Goal: Task Accomplishment & Management: Use online tool/utility

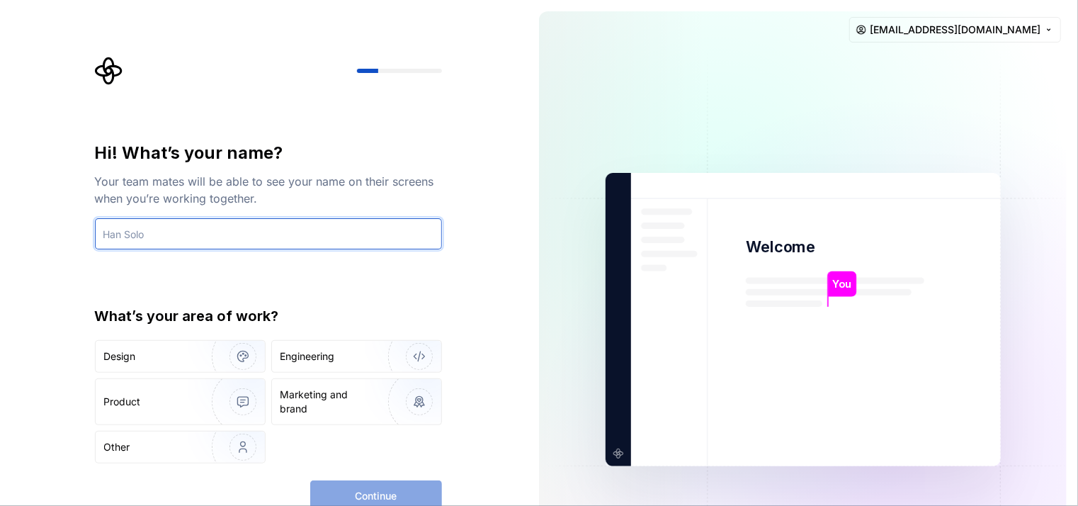
click at [178, 230] on input "text" at bounding box center [268, 233] width 347 height 31
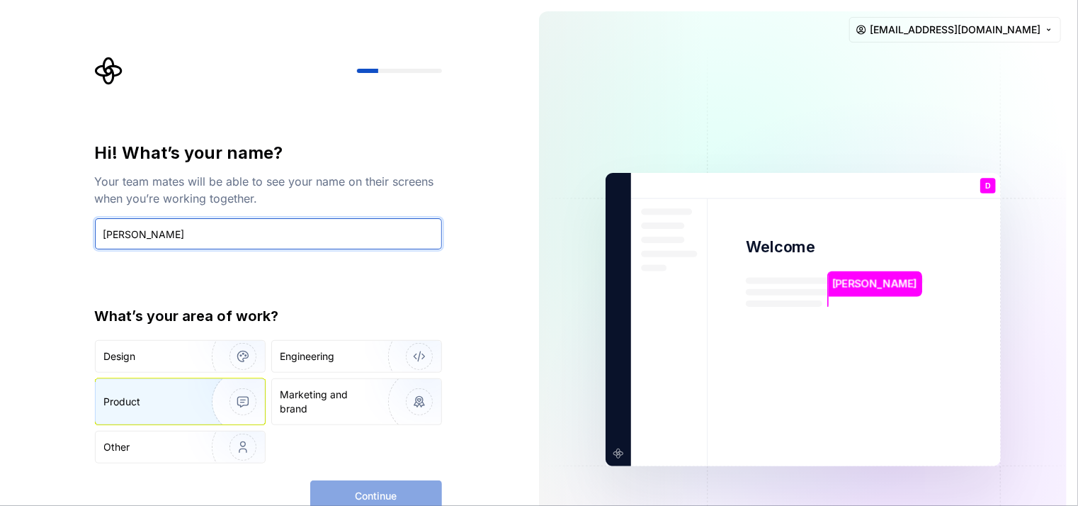
type input "[PERSON_NAME]"
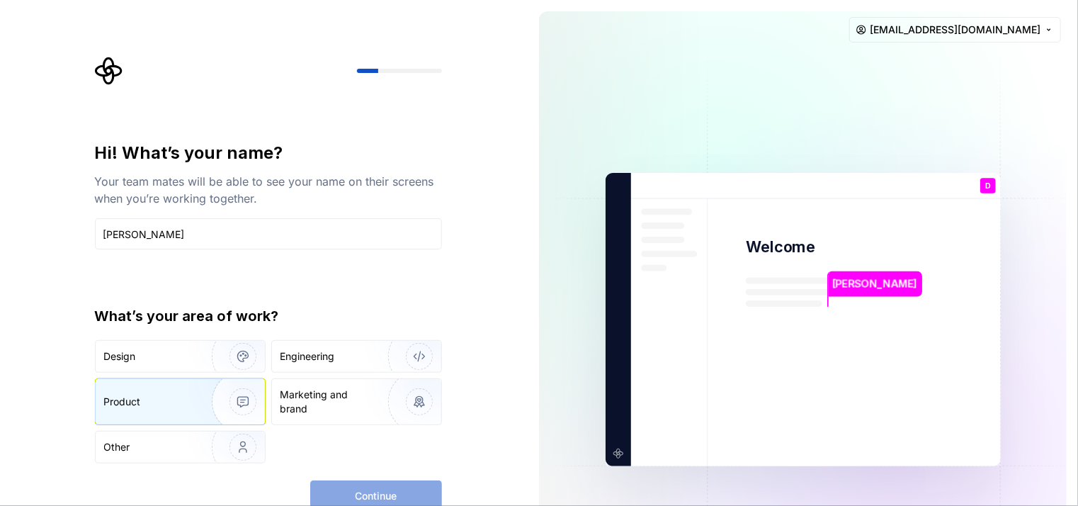
click at [161, 402] on div "Product" at bounding box center [150, 401] width 93 height 14
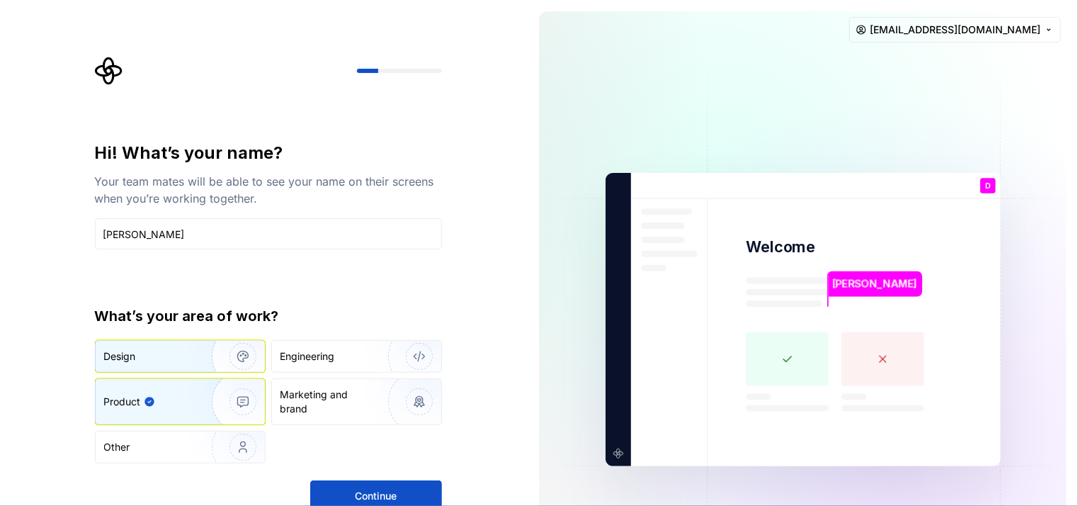
click at [161, 356] on div "Design" at bounding box center [148, 356] width 89 height 14
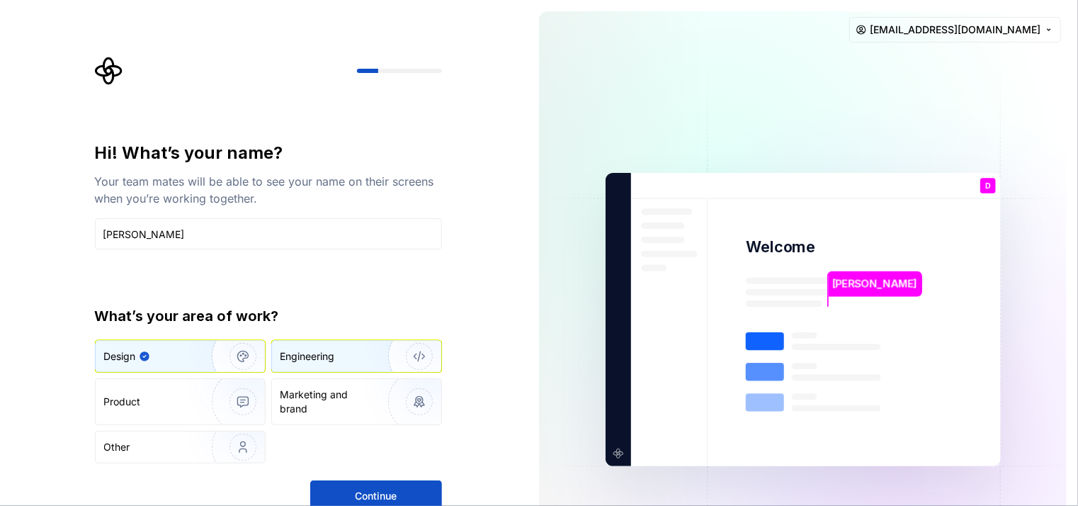
click at [333, 358] on div "Engineering" at bounding box center [307, 356] width 55 height 14
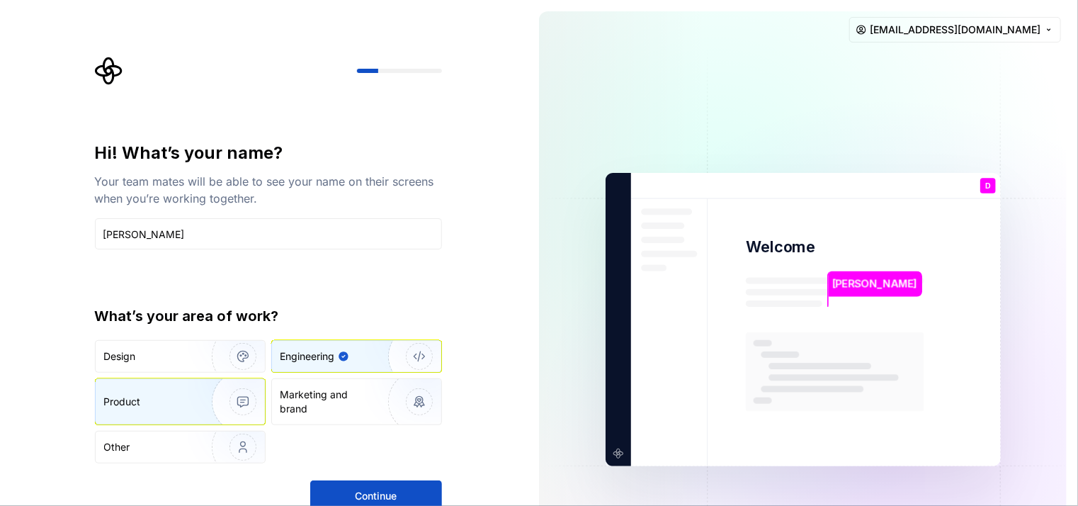
click at [127, 392] on div "Product" at bounding box center [180, 401] width 169 height 45
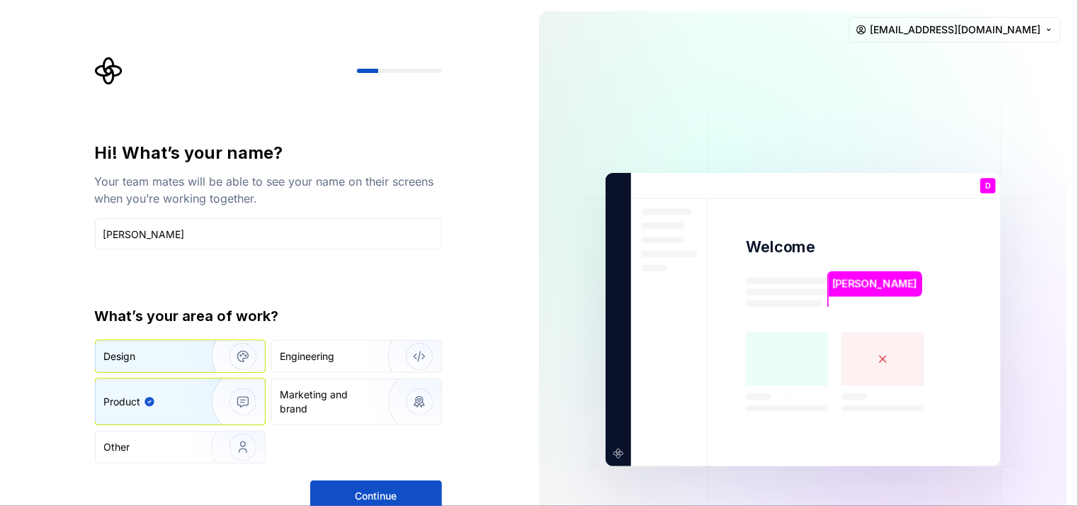
click at [248, 354] on img "button" at bounding box center [233, 356] width 91 height 95
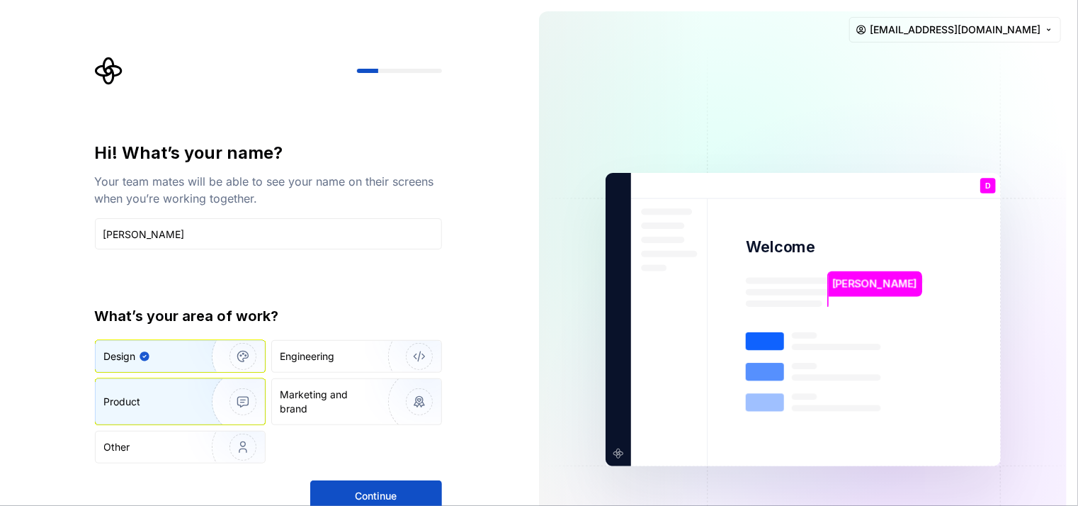
click at [167, 391] on div "Product" at bounding box center [180, 401] width 169 height 45
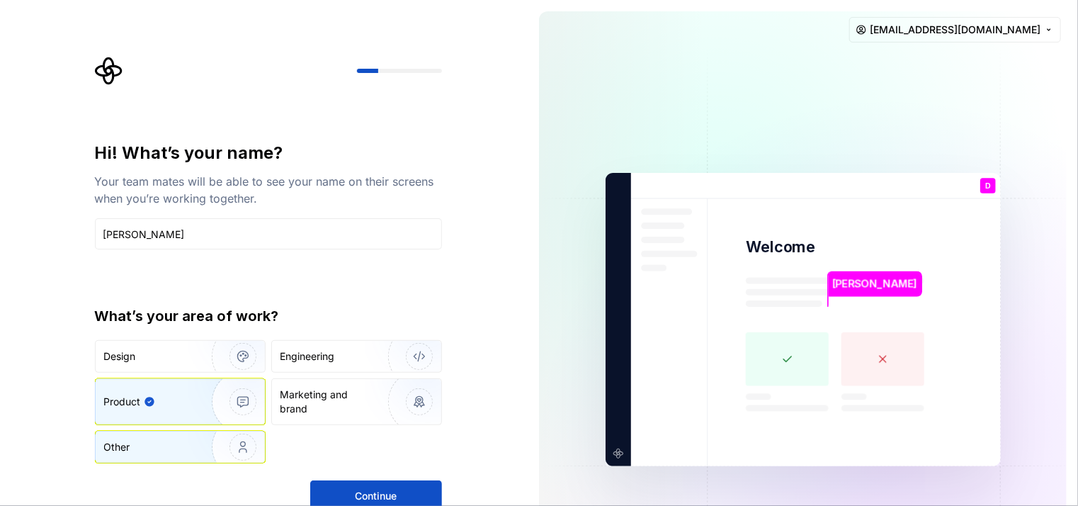
click at [220, 445] on img "button" at bounding box center [233, 446] width 91 height 95
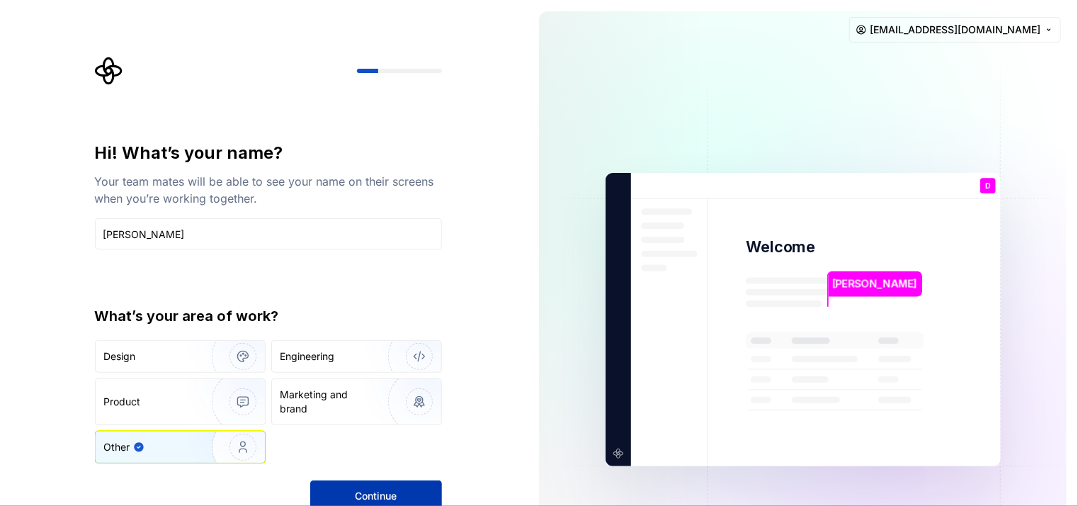
click at [339, 482] on button "Continue" at bounding box center [376, 495] width 132 height 31
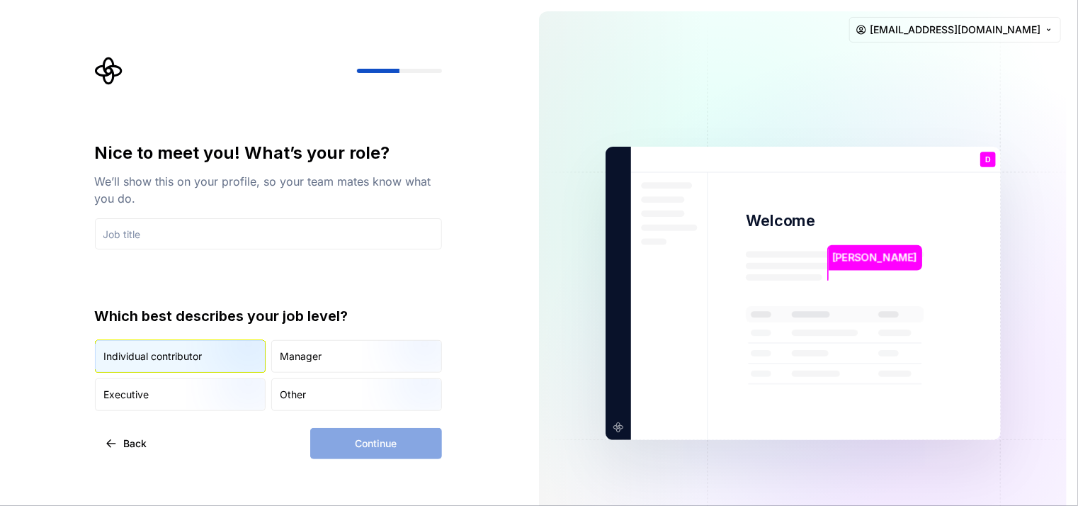
click at [174, 354] on div "Individual contributor" at bounding box center [153, 356] width 98 height 14
click at [360, 443] on div "Continue" at bounding box center [376, 443] width 132 height 31
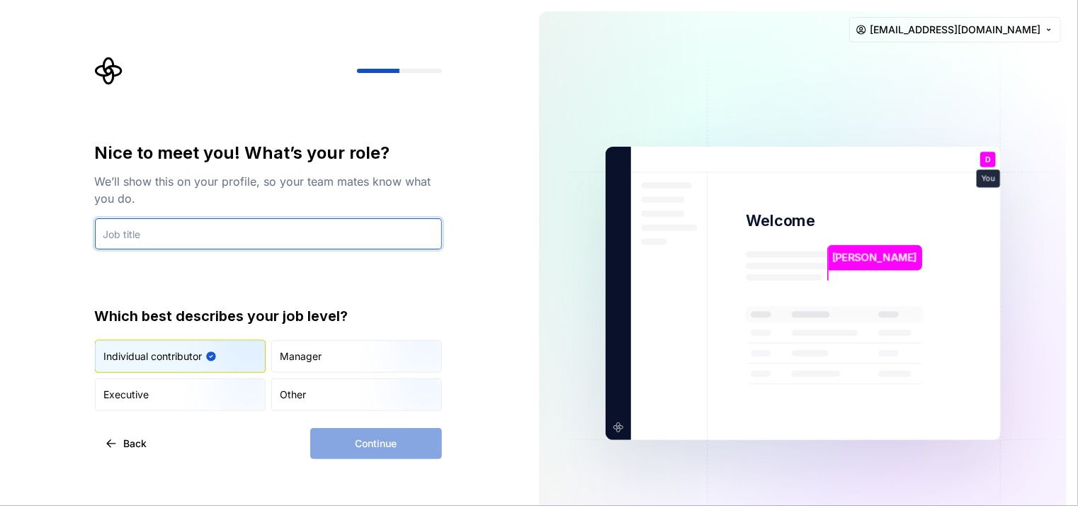
click at [188, 237] on input "text" at bounding box center [268, 233] width 347 height 31
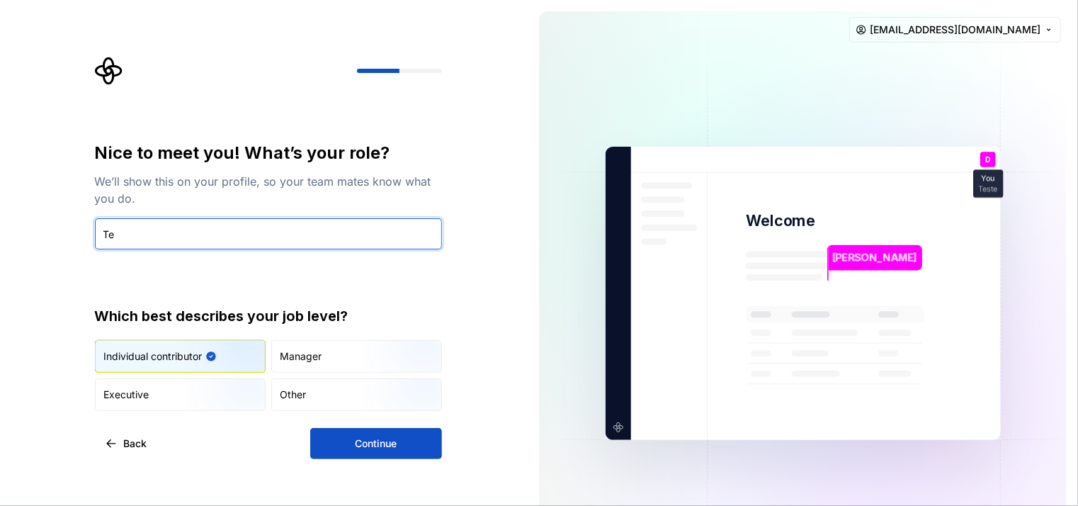
type input "T"
type input "learning"
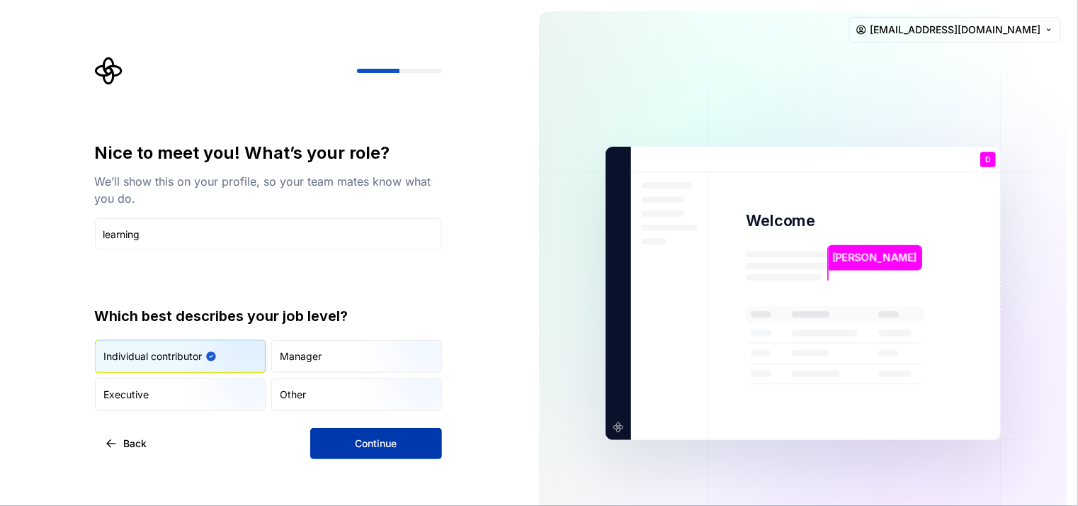
click at [358, 434] on button "Continue" at bounding box center [376, 443] width 132 height 31
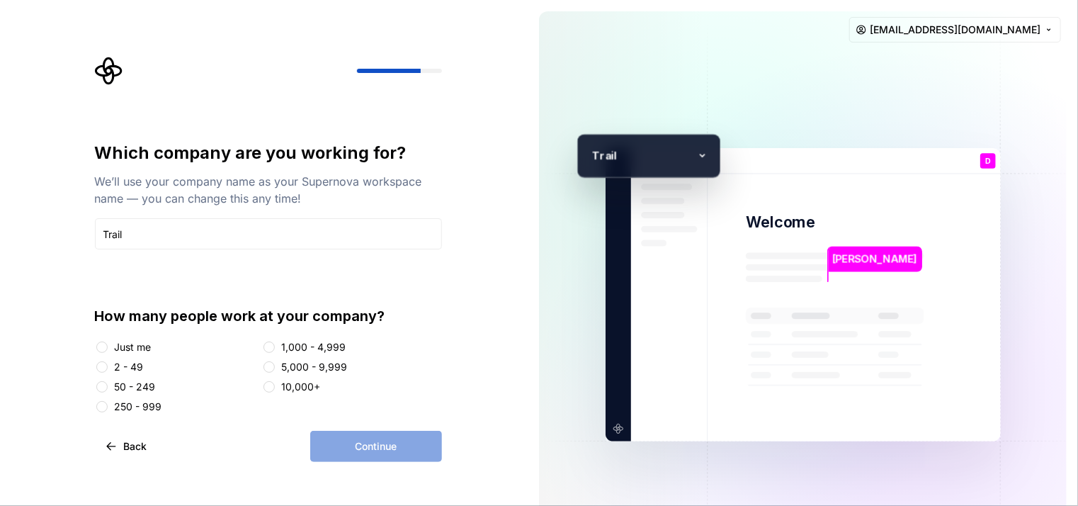
type input "Trail"
click at [103, 348] on button "Just me" at bounding box center [101, 346] width 11 height 11
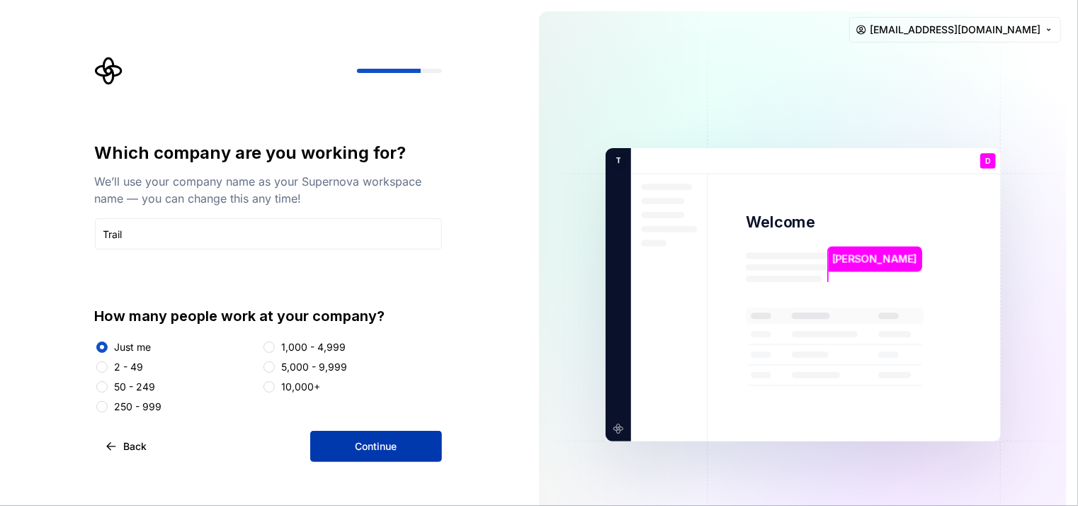
click at [331, 438] on button "Continue" at bounding box center [376, 446] width 132 height 31
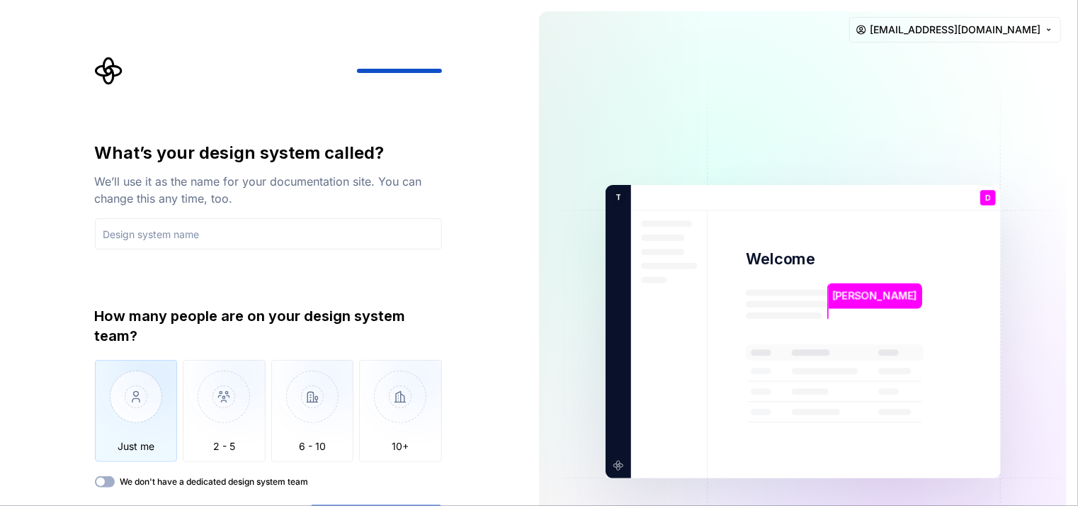
click at [122, 403] on img "button" at bounding box center [136, 407] width 83 height 95
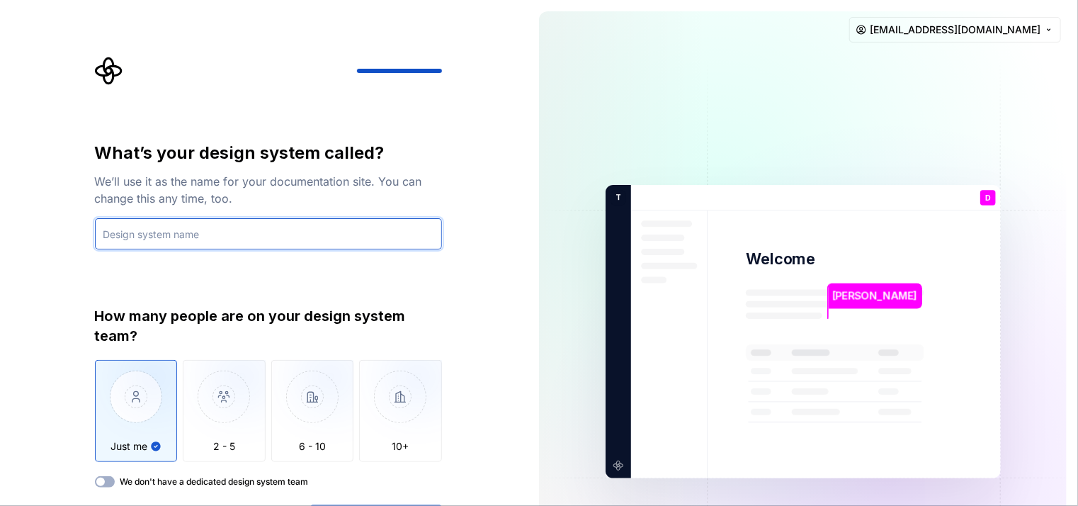
click at [167, 232] on input "text" at bounding box center [268, 233] width 347 height 31
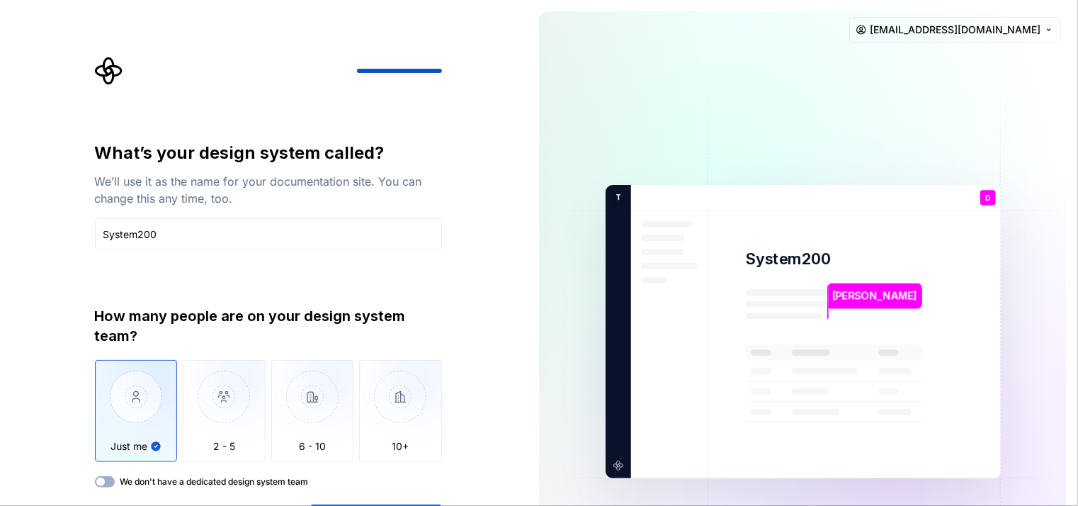
click at [115, 481] on div "We don't have a dedicated design system team" at bounding box center [268, 481] width 347 height 11
click at [108, 484] on button "We don't have a dedicated design system team" at bounding box center [105, 481] width 20 height 11
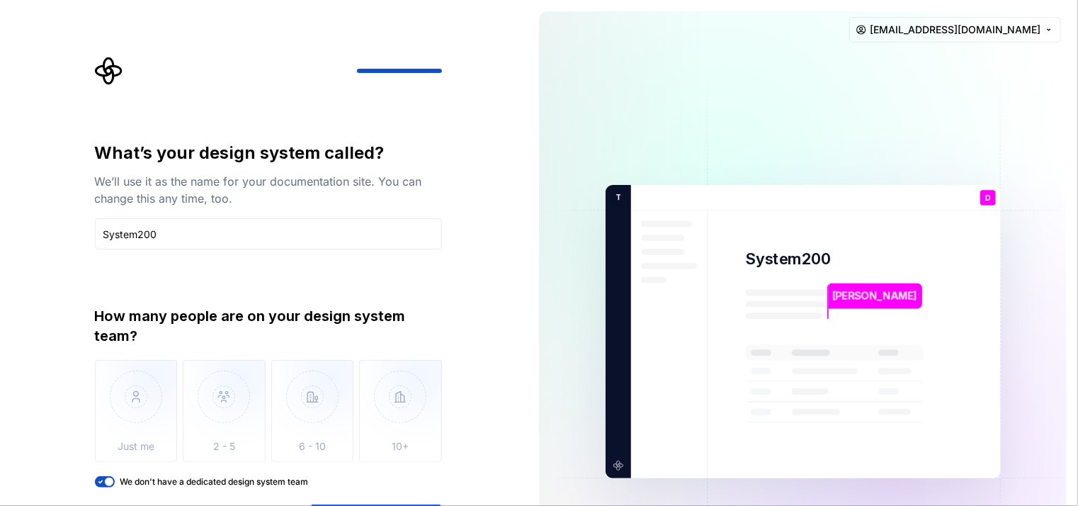
click at [100, 482] on icon "button" at bounding box center [100, 482] width 4 height 2
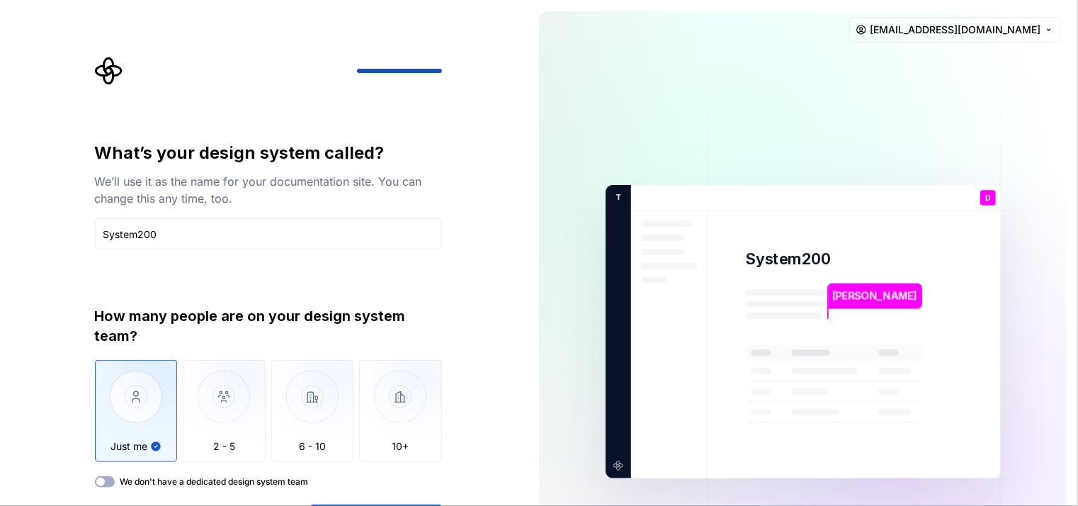
click at [409, 83] on div at bounding box center [268, 71] width 347 height 28
click at [183, 84] on div at bounding box center [268, 71] width 347 height 28
click at [839, 186] on img at bounding box center [803, 331] width 574 height 669
click at [843, 301] on p "Dinabandhu" at bounding box center [874, 296] width 85 height 16
click at [987, 195] on p "D" at bounding box center [987, 198] width 6 height 8
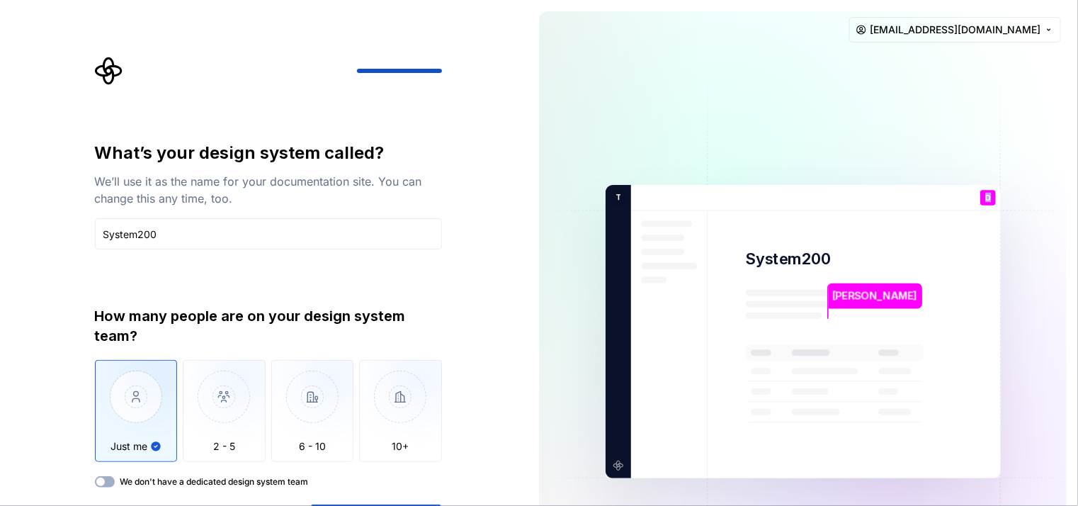
click at [987, 195] on p "D" at bounding box center [987, 198] width 6 height 8
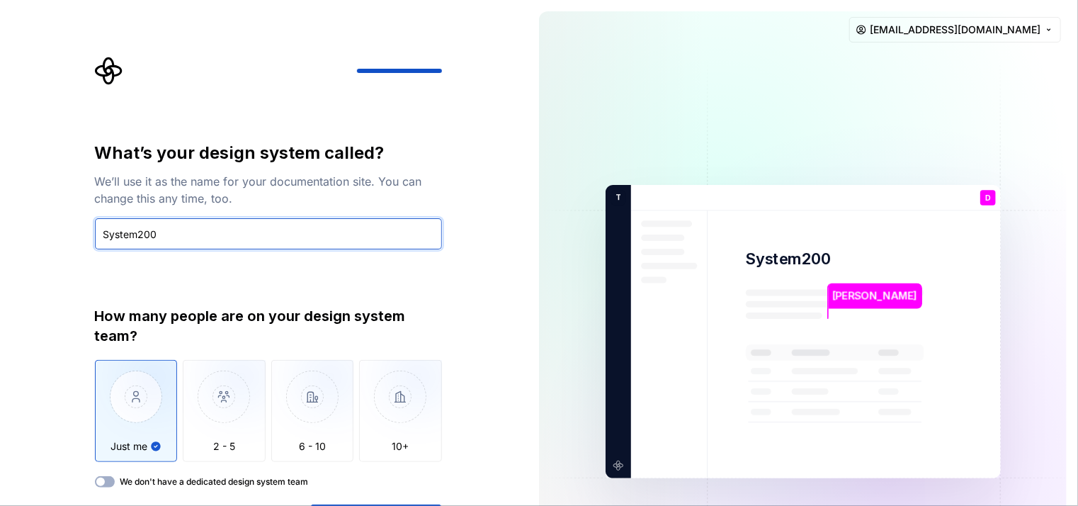
click at [237, 227] on input "System200" at bounding box center [268, 233] width 347 height 31
type input "System"
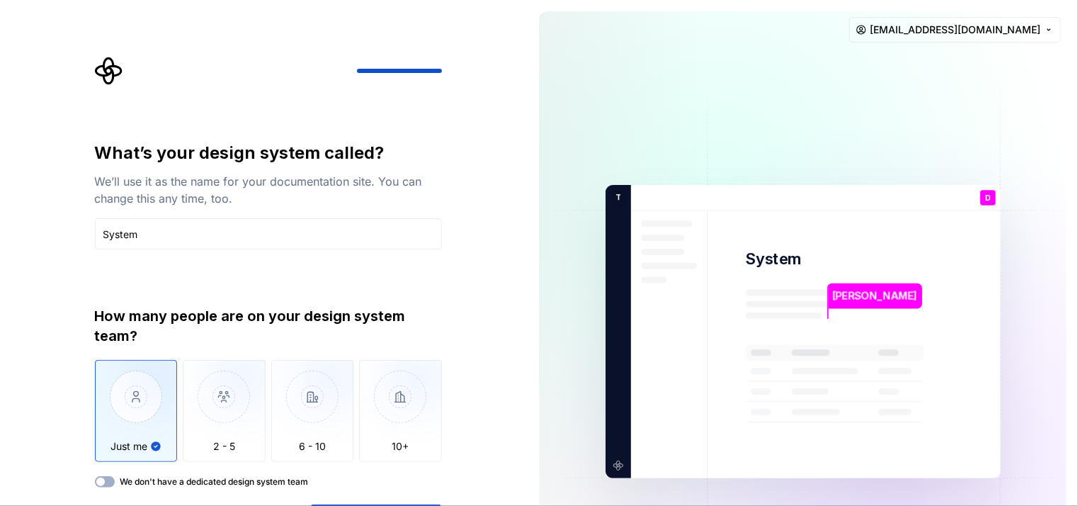
click at [312, 108] on div "What’s your design system called? We’ll use it as the name for your documentati…" at bounding box center [272, 296] width 373 height 479
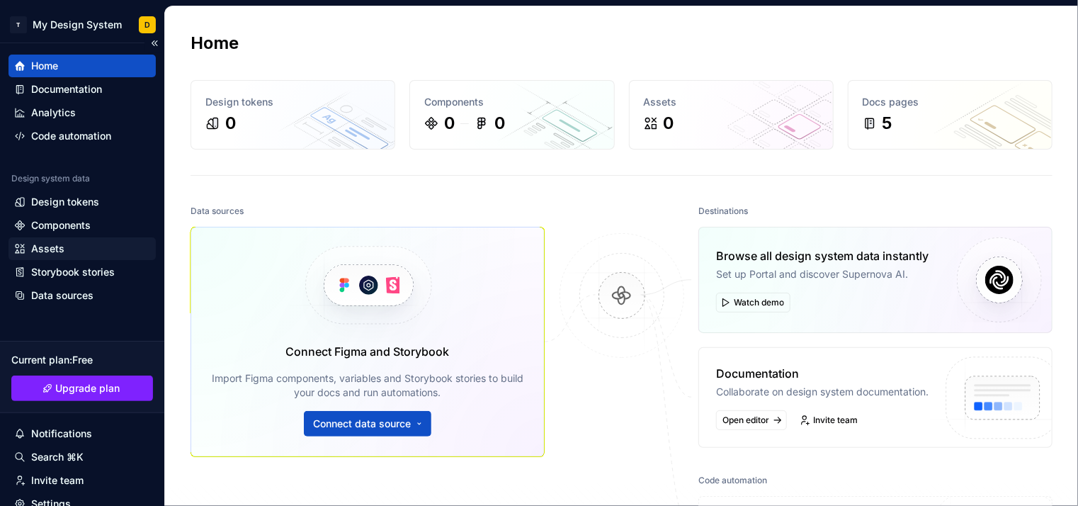
click at [42, 249] on div "Assets" at bounding box center [47, 249] width 33 height 14
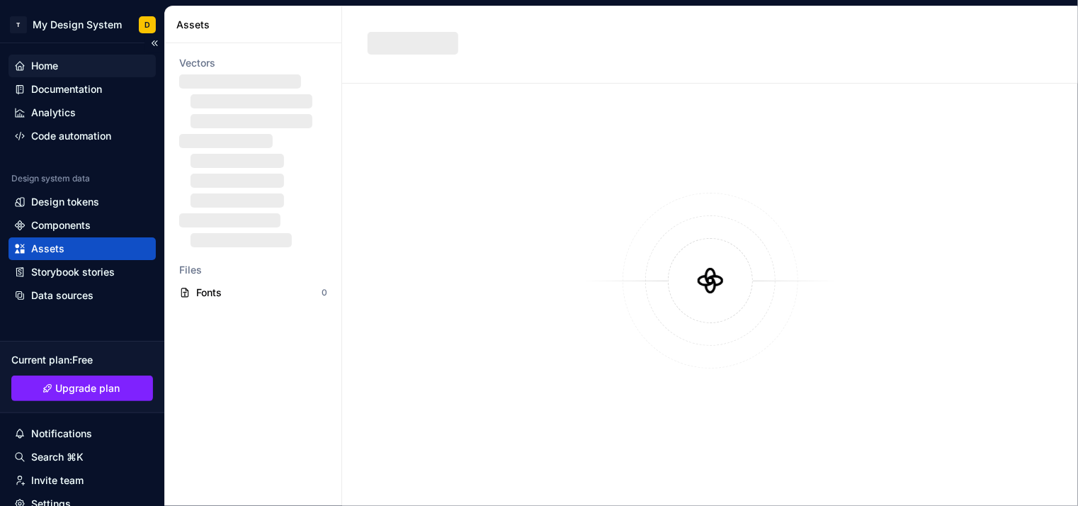
click at [45, 64] on div "Home" at bounding box center [44, 66] width 27 height 14
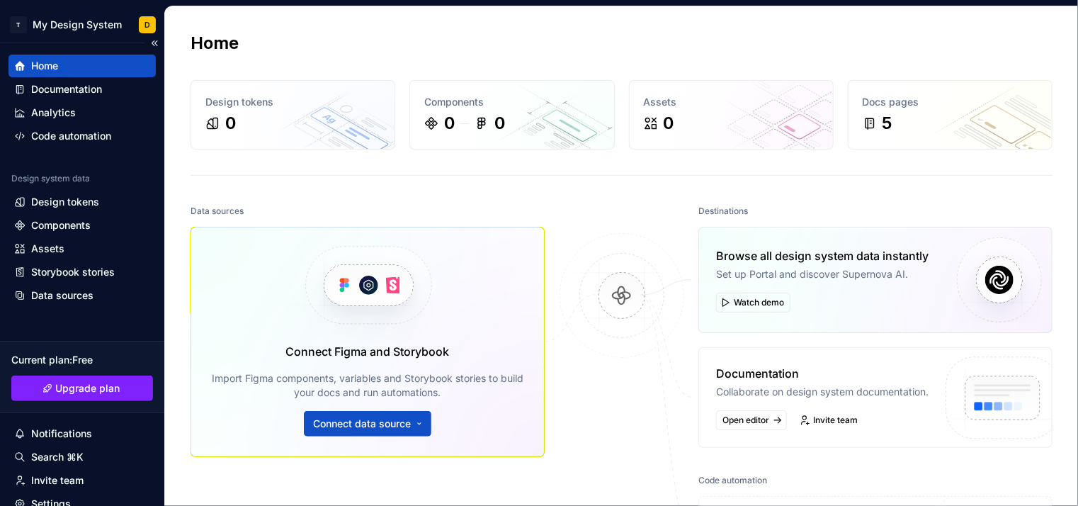
click at [45, 64] on div "Home" at bounding box center [44, 66] width 27 height 14
click at [411, 420] on button "Connect data source" at bounding box center [367, 423] width 127 height 25
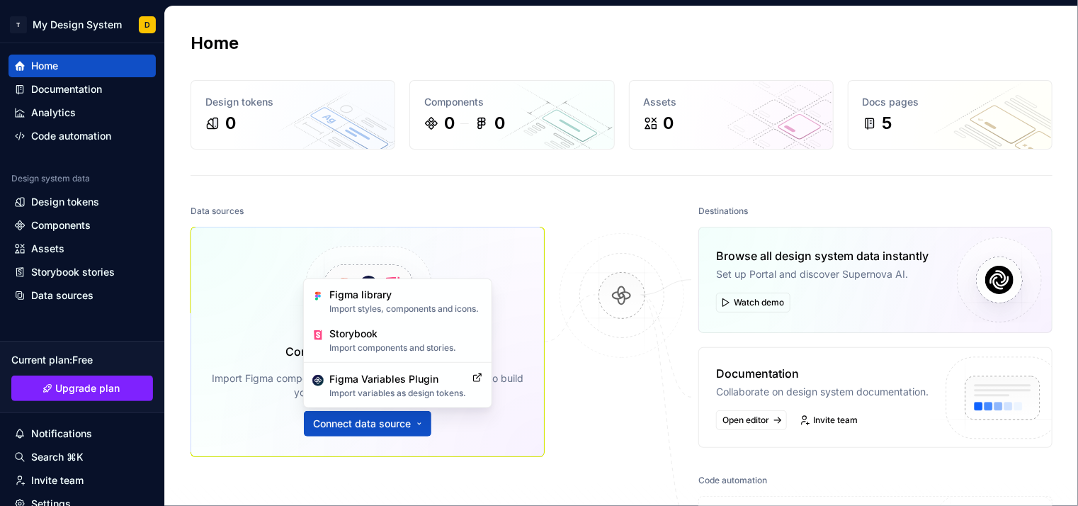
click at [620, 361] on img at bounding box center [621, 310] width 137 height 154
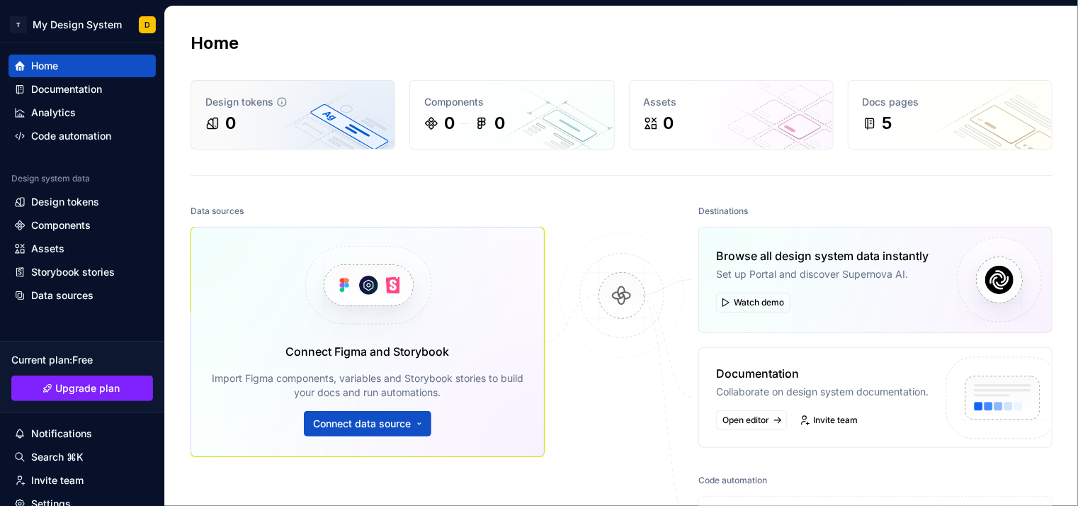
click at [263, 135] on div "Design tokens 0" at bounding box center [292, 115] width 203 height 68
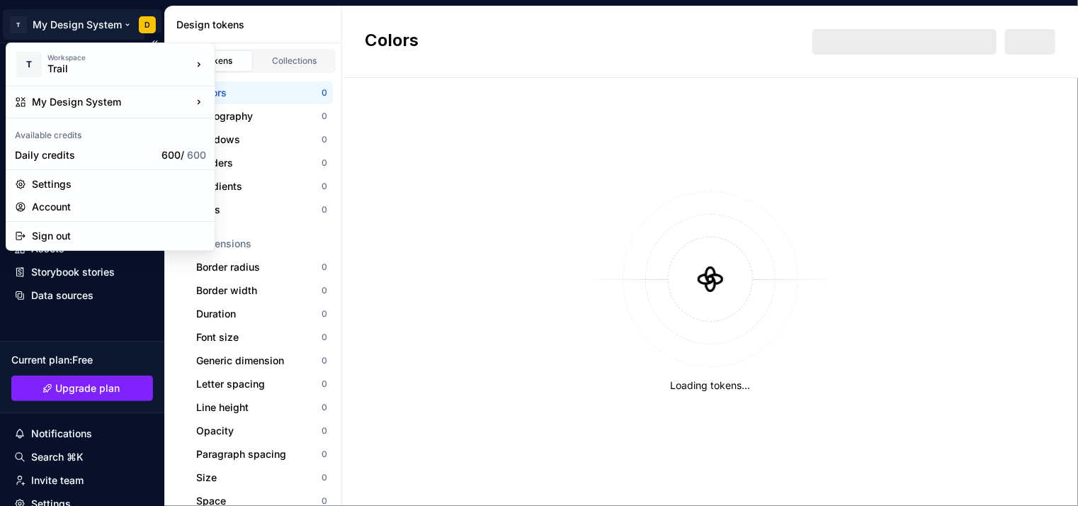
click at [147, 20] on html "T My Design System D Home Documentation Analytics Code automation Design system…" at bounding box center [539, 253] width 1078 height 506
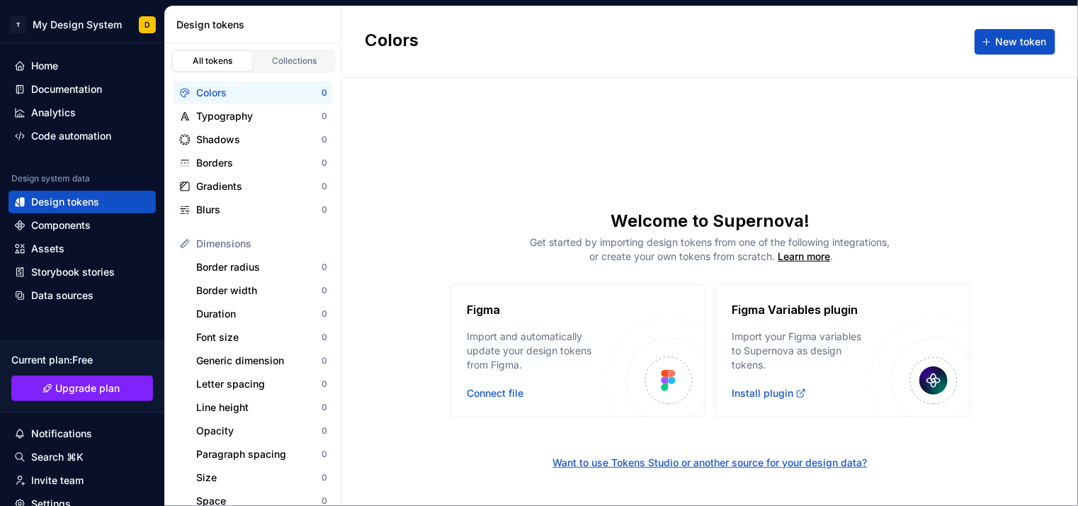
click at [375, 80] on html "T My Design System D Home Documentation Analytics Code automation Design system…" at bounding box center [539, 253] width 1078 height 506
click at [1018, 38] on span "New token" at bounding box center [1020, 42] width 51 height 14
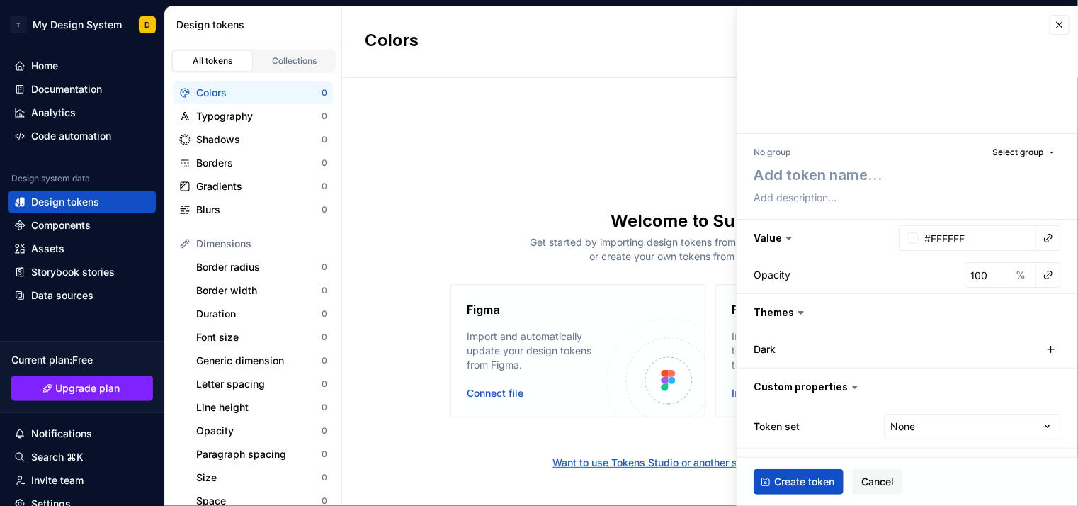
click at [618, 134] on div "Colors New token Welcome to Supernova! Get started by importing design tokens f…" at bounding box center [710, 255] width 736 height 499
click at [1059, 23] on button "button" at bounding box center [1060, 25] width 20 height 20
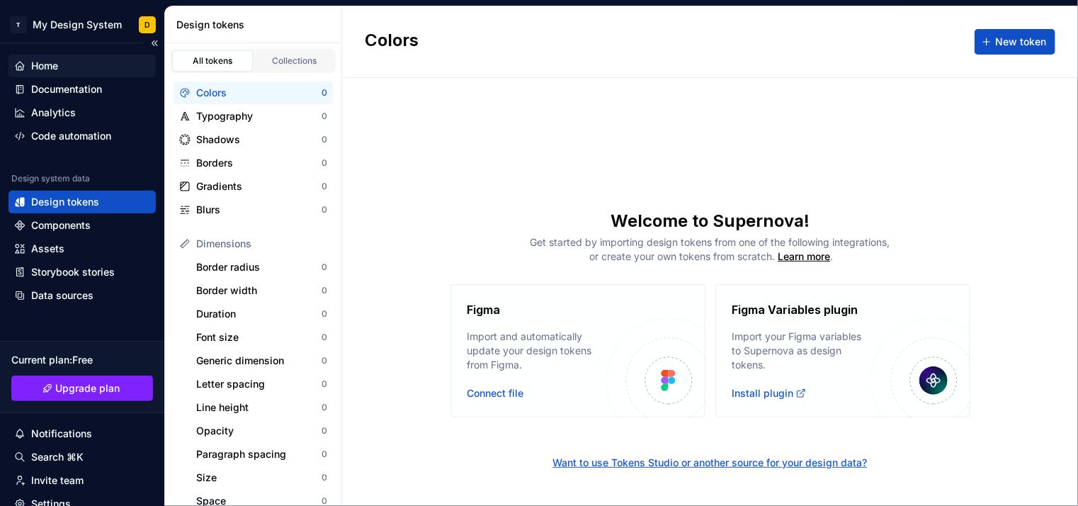
click at [47, 64] on div "Home" at bounding box center [44, 66] width 27 height 14
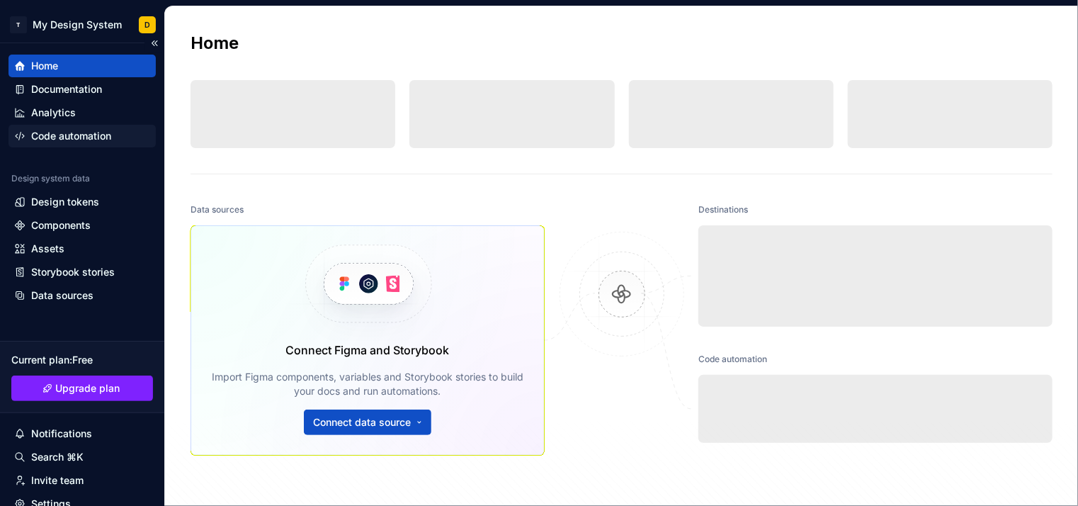
click at [56, 130] on div "Code automation" at bounding box center [71, 136] width 80 height 14
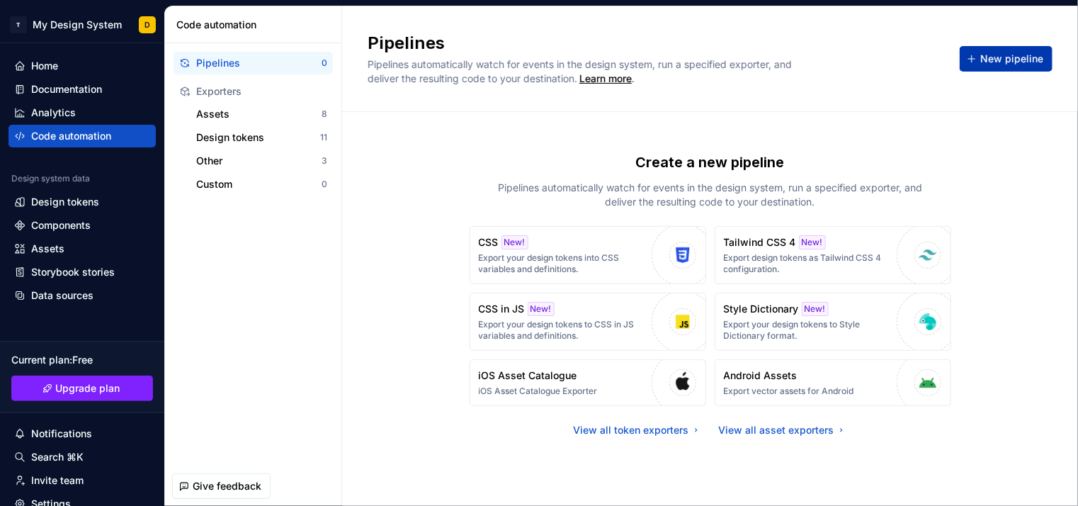
click at [1039, 57] on span "New pipeline" at bounding box center [1011, 59] width 63 height 14
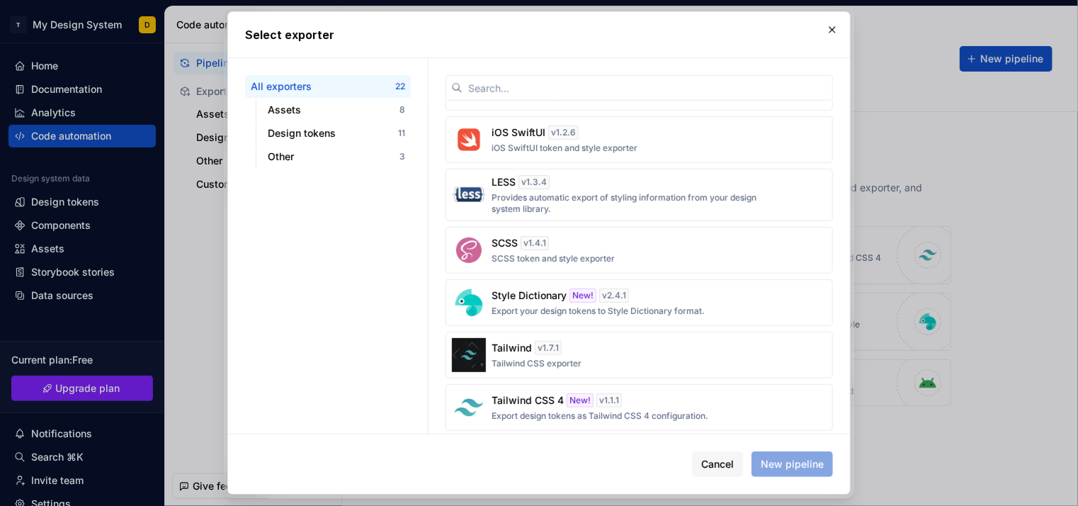
scroll to position [727, 0]
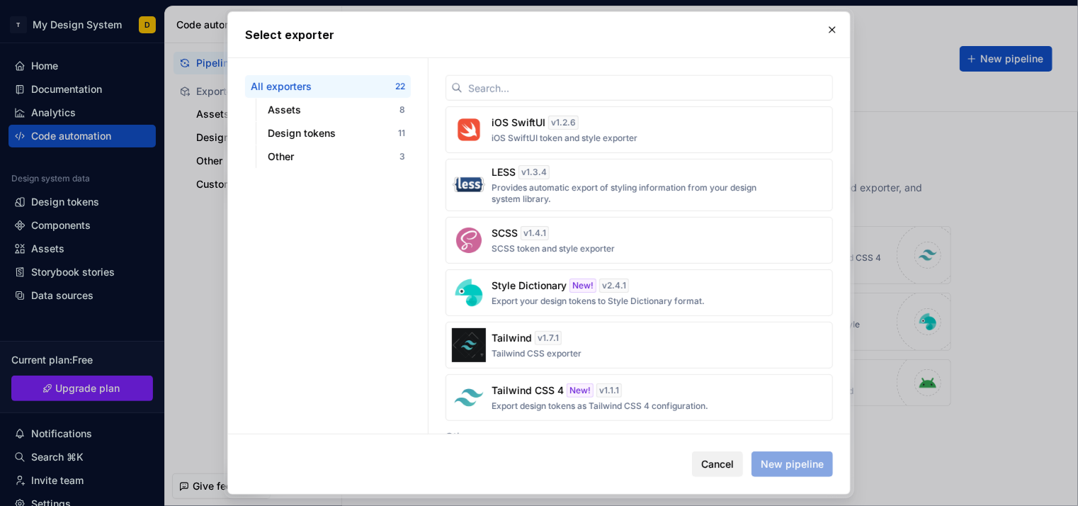
click at [717, 462] on span "Cancel" at bounding box center [717, 464] width 33 height 14
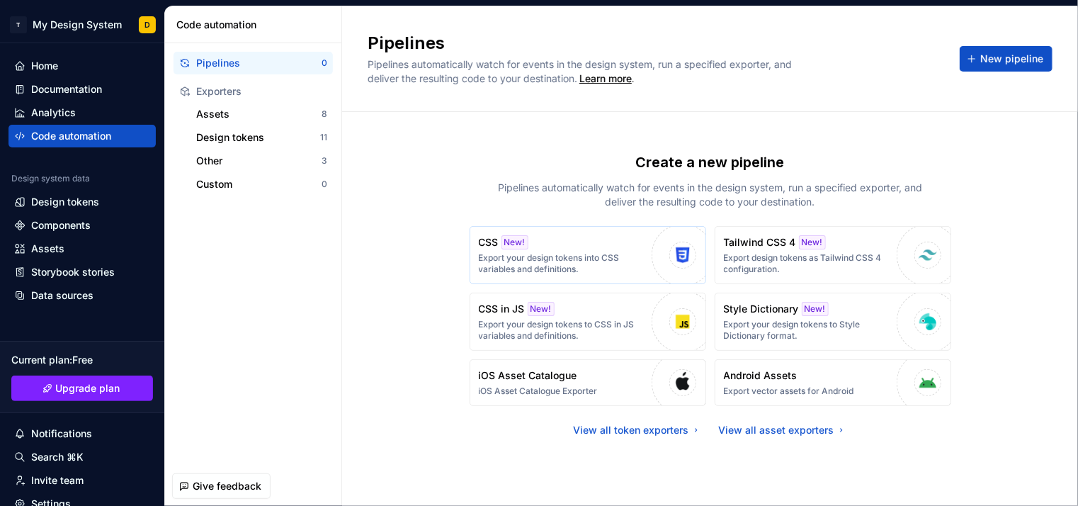
click at [555, 247] on div "CSS New! Export your design tokens into CSS variables and definitions." at bounding box center [562, 255] width 166 height 40
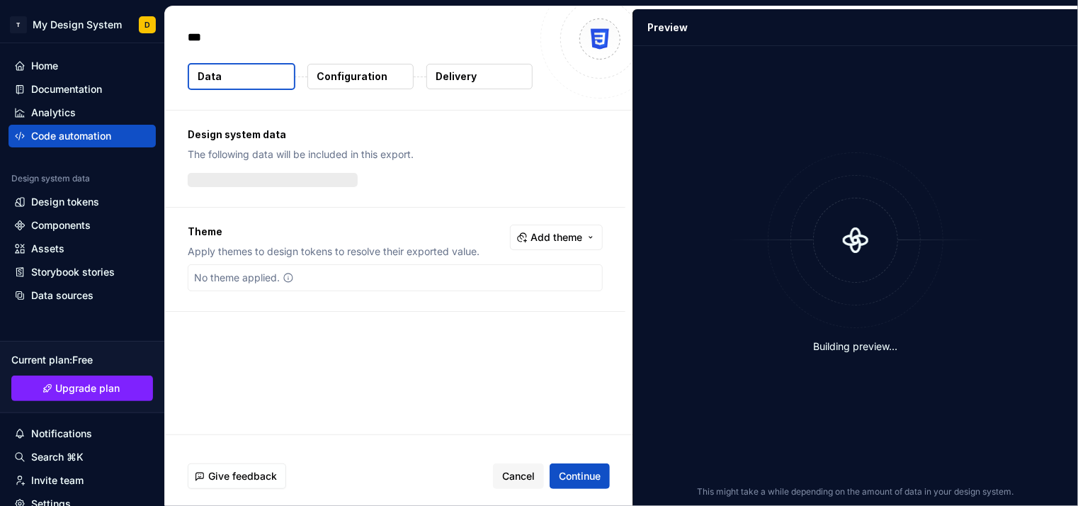
type textarea "*"
